Goal: Check status: Check status

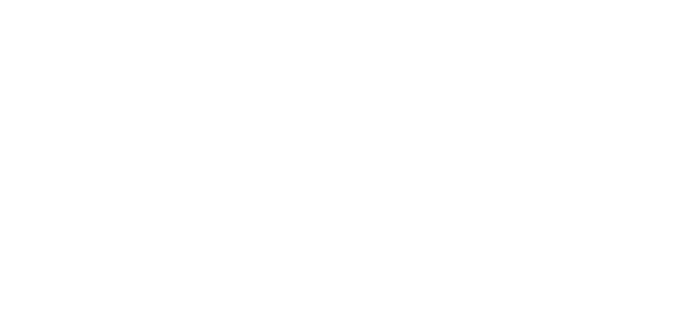
select select "100"
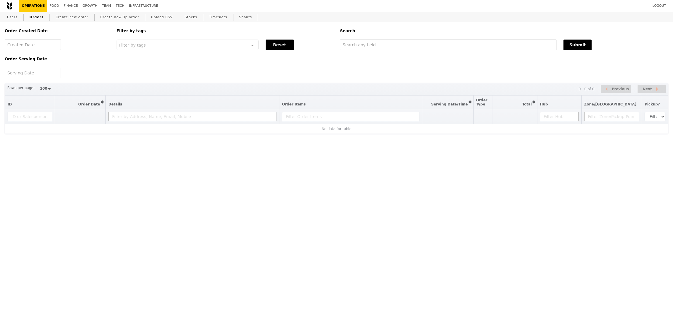
select select "100"
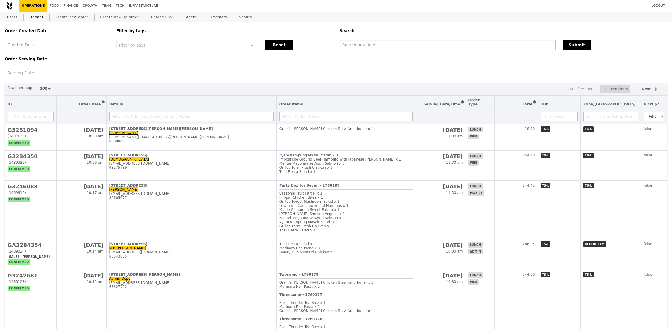
click at [371, 49] on input "text" at bounding box center [448, 45] width 216 height 11
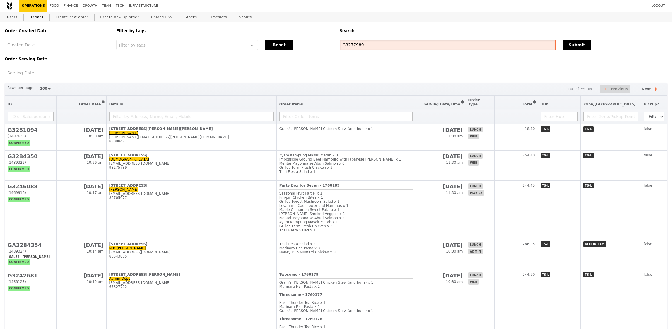
type input "G3277989"
click at [576, 54] on div "Order Created Date Order Serving Date Filter by tags Filter by tags Meal_Plan W…" at bounding box center [336, 50] width 670 height 56
click at [576, 49] on button "Submit" at bounding box center [577, 45] width 28 height 11
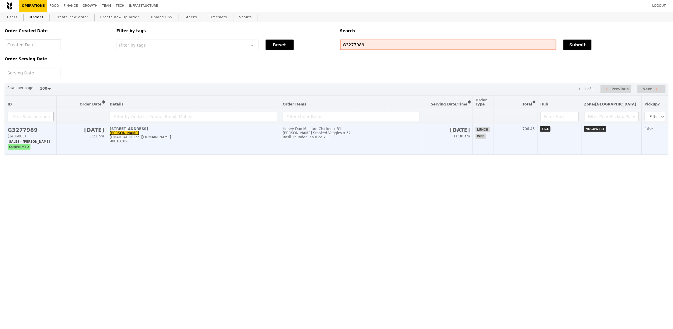
click at [402, 129] on div "Honey Duo Mustard Chicken x 31" at bounding box center [351, 129] width 136 height 4
